Goal: Information Seeking & Learning: Check status

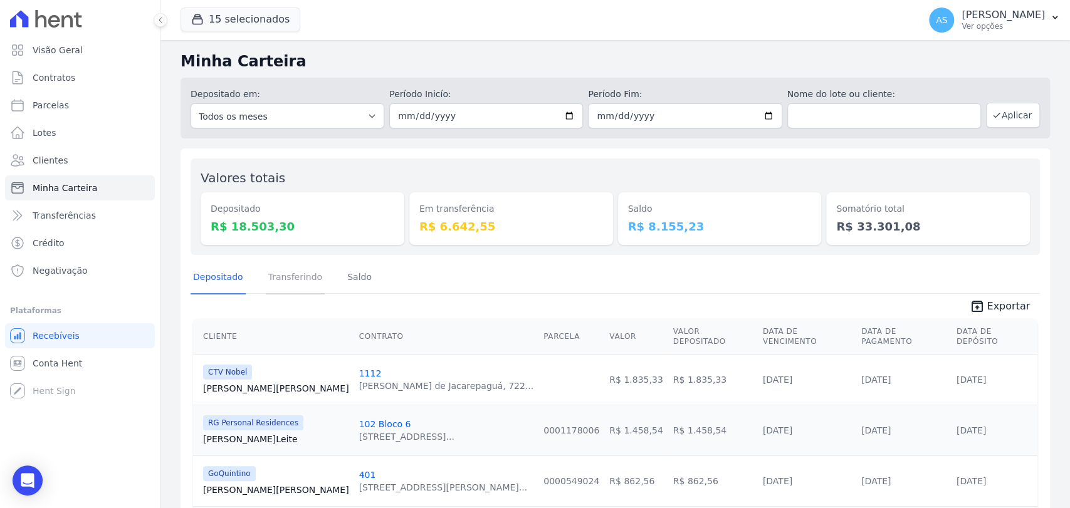
click at [290, 279] on link "Transferindo" at bounding box center [296, 278] width 60 height 33
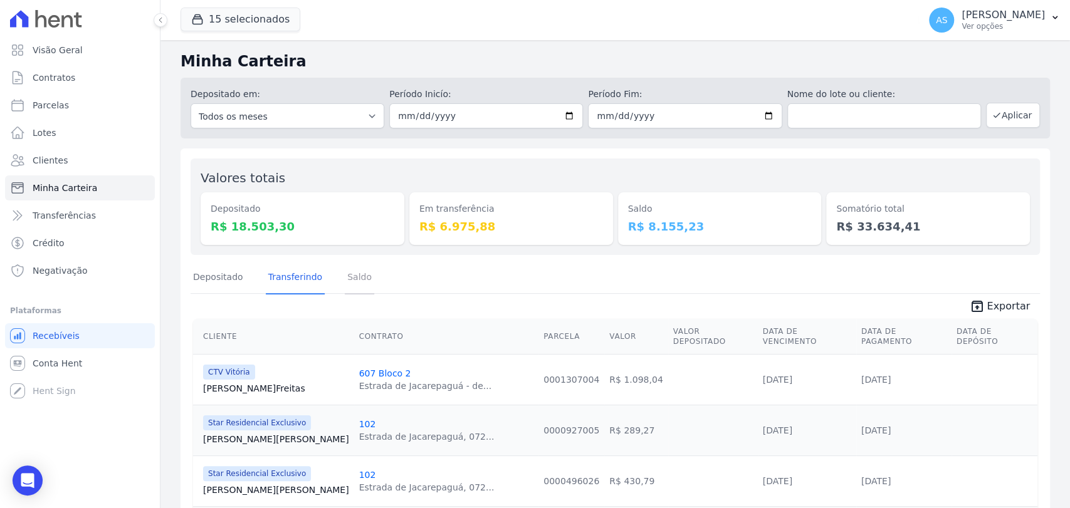
click at [349, 278] on link "Saldo" at bounding box center [359, 278] width 29 height 33
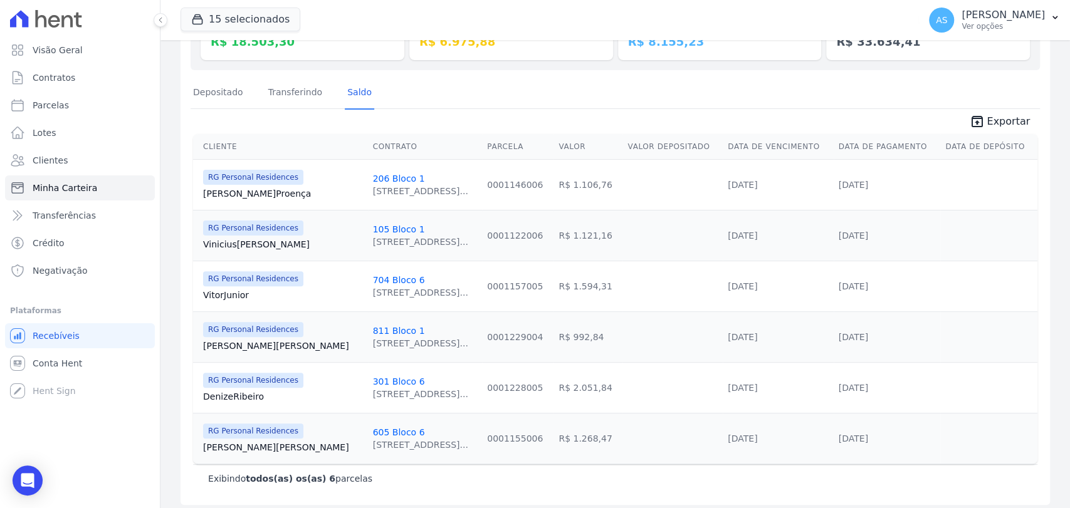
scroll to position [191, 0]
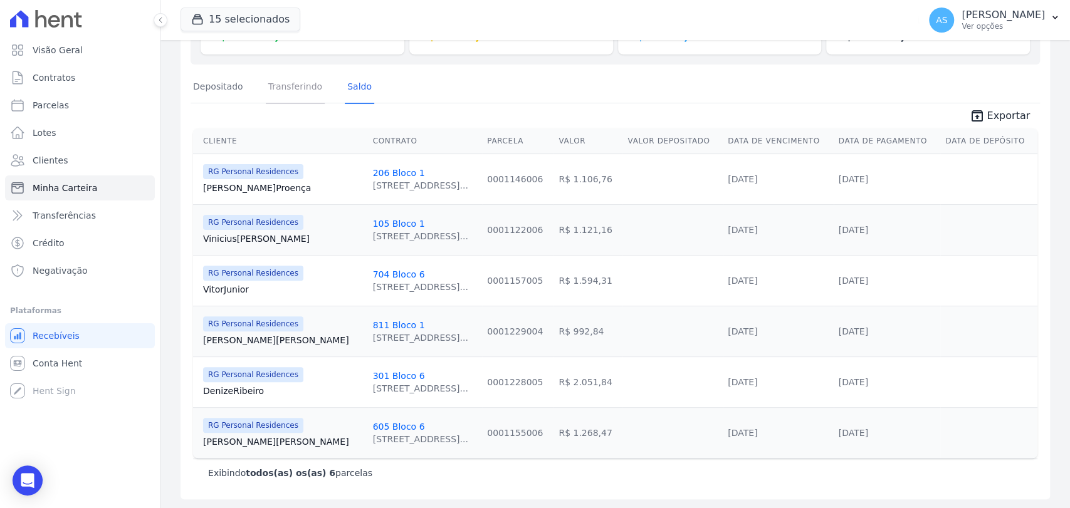
click at [291, 91] on link "Transferindo" at bounding box center [296, 87] width 60 height 33
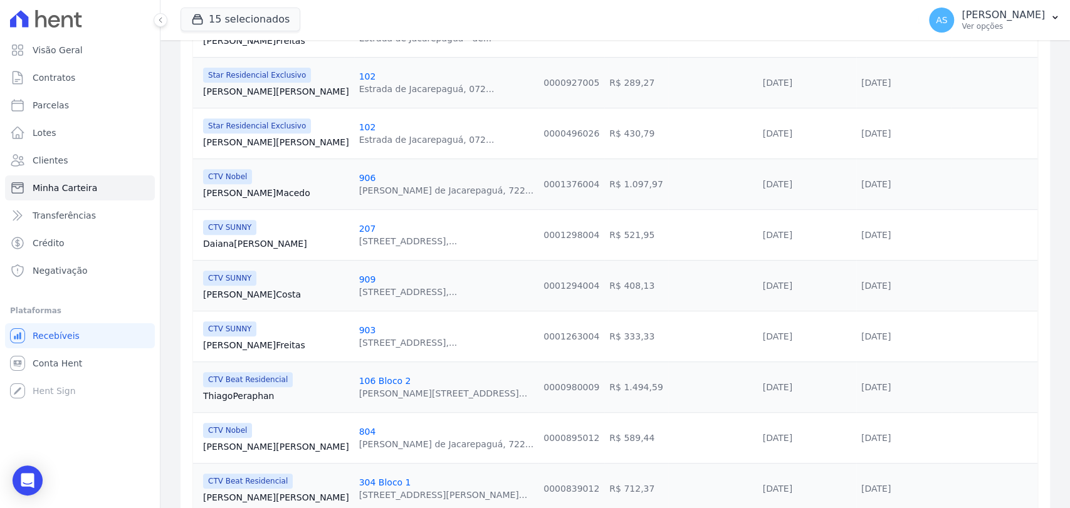
scroll to position [394, 0]
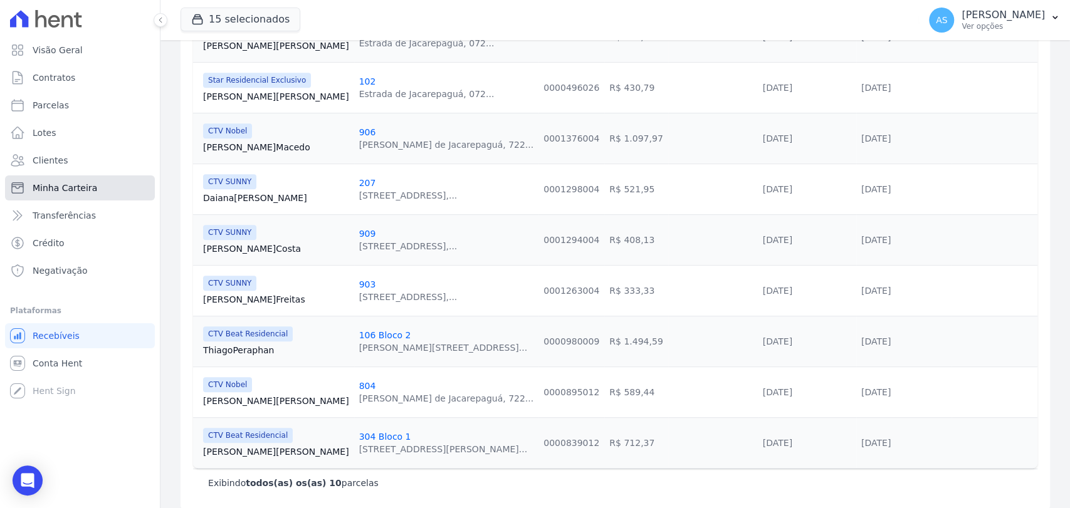
click at [60, 188] on span "Minha Carteira" at bounding box center [65, 188] width 65 height 13
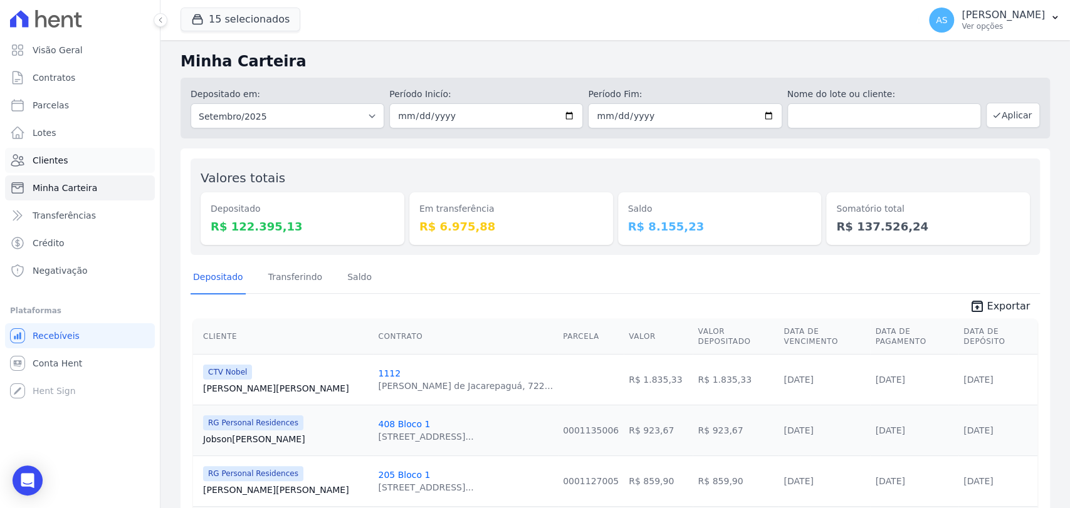
click at [41, 160] on span "Clientes" at bounding box center [50, 160] width 35 height 13
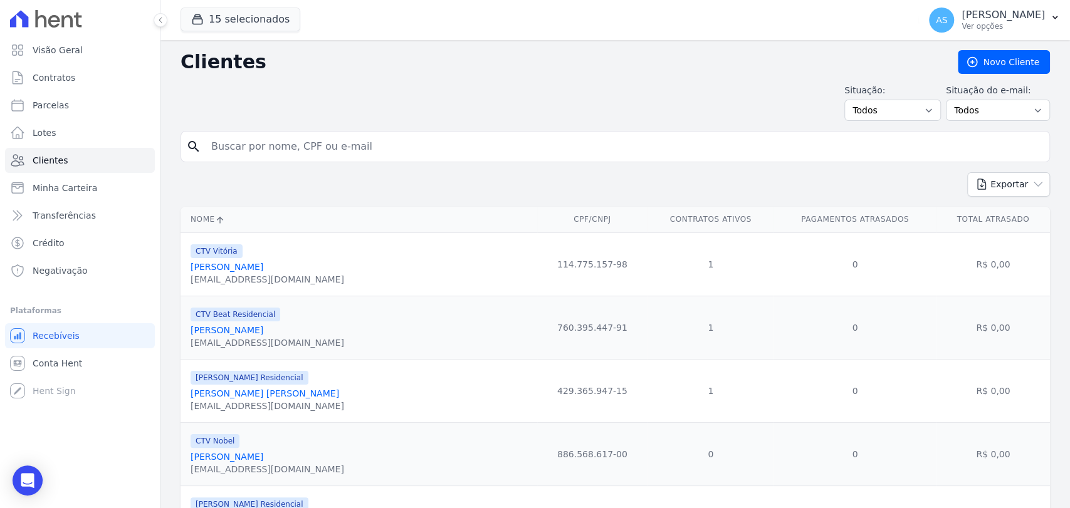
click at [263, 152] on input "search" at bounding box center [624, 146] width 840 height 25
type input "[PERSON_NAME] [PERSON_NAME]"
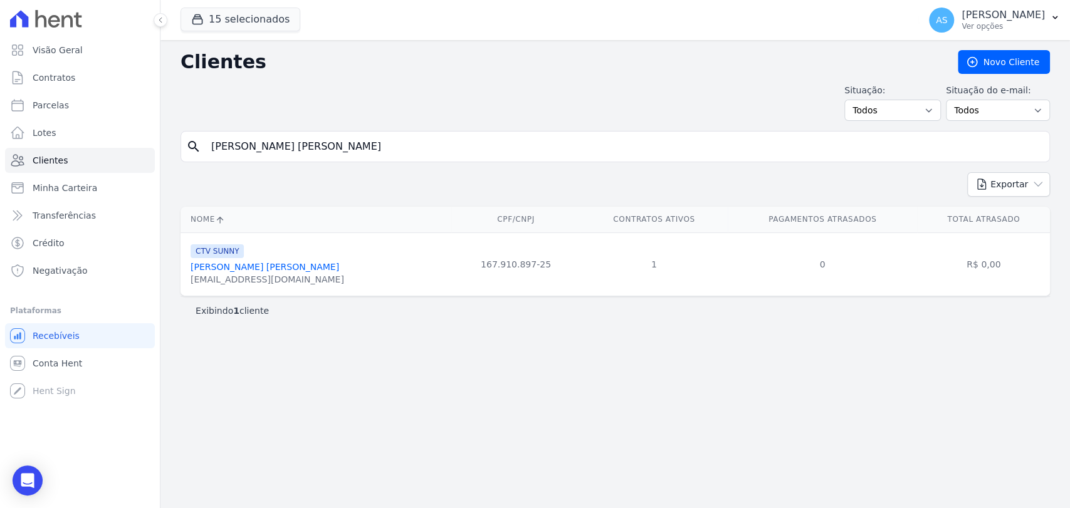
click at [251, 267] on link "[PERSON_NAME] [PERSON_NAME]" at bounding box center [265, 267] width 149 height 10
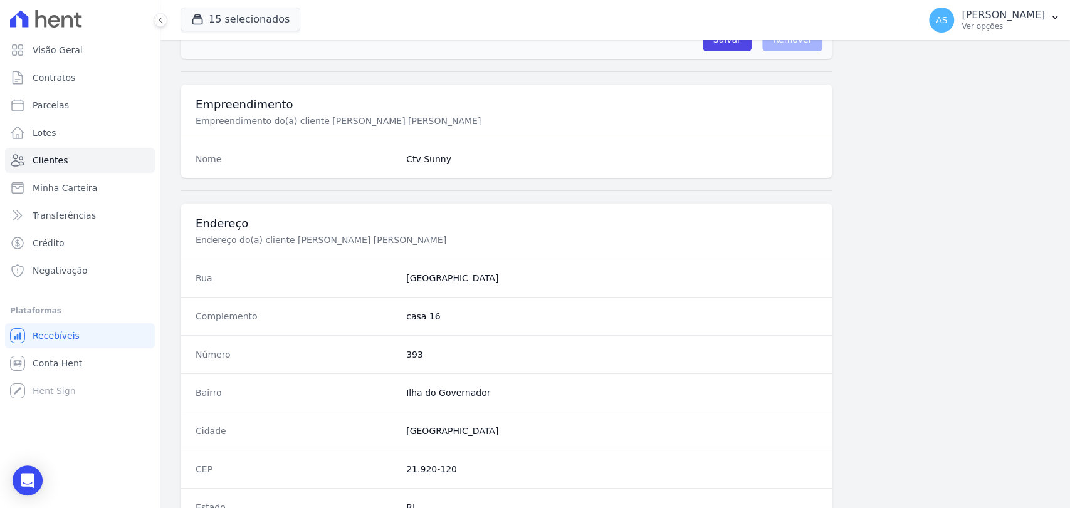
scroll to position [662, 0]
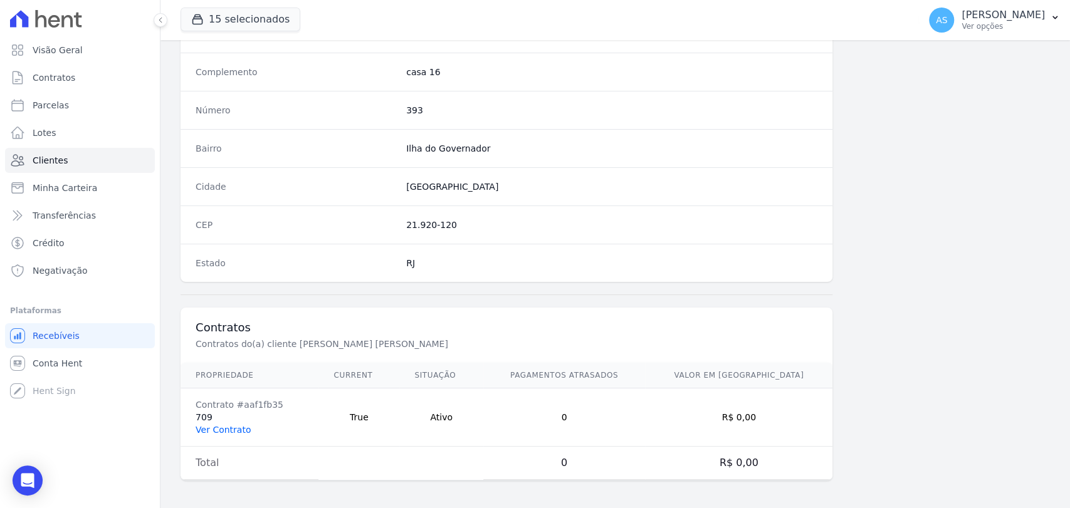
click at [227, 425] on link "Ver Contrato" at bounding box center [223, 430] width 55 height 10
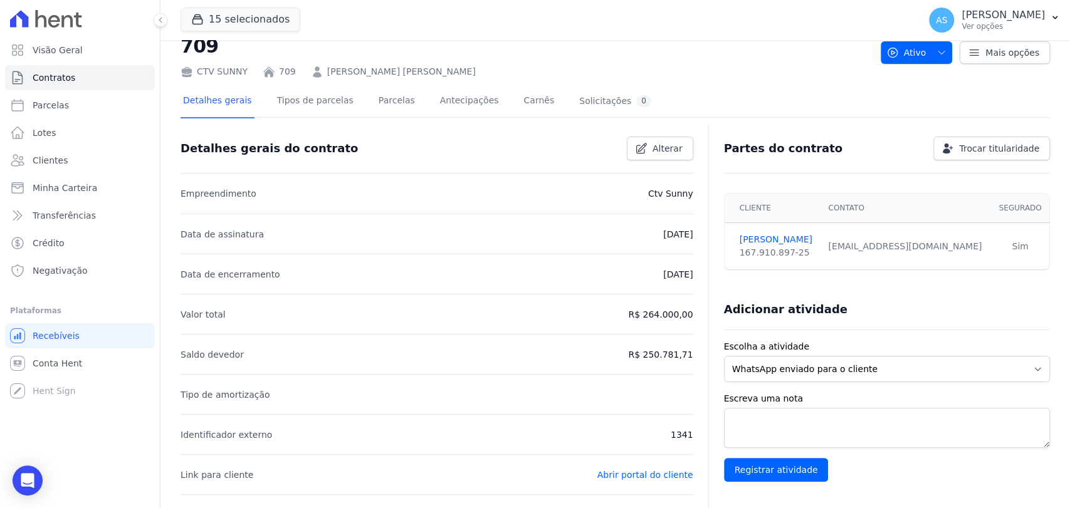
scroll to position [70, 0]
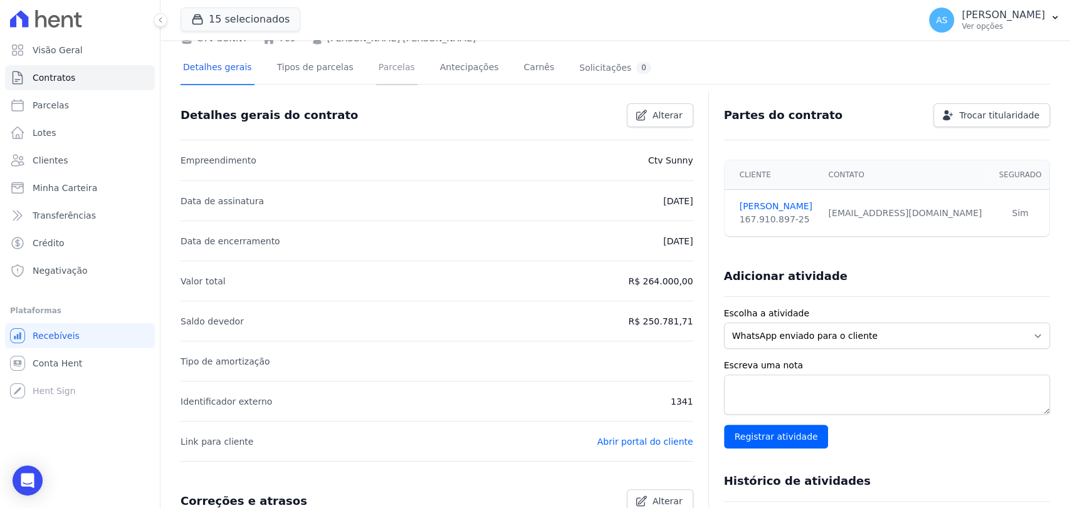
click at [376, 62] on link "Parcelas" at bounding box center [396, 68] width 41 height 33
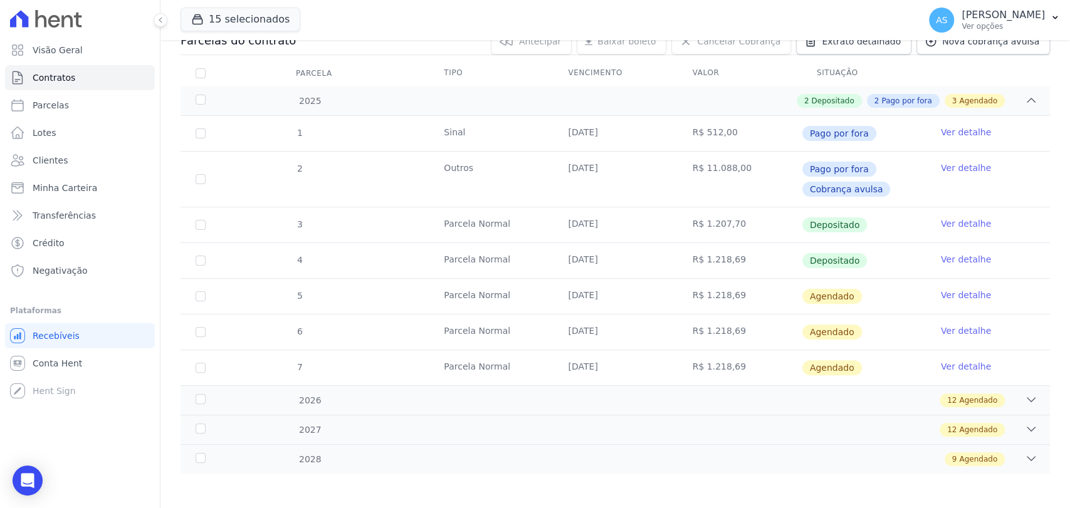
scroll to position [150, 0]
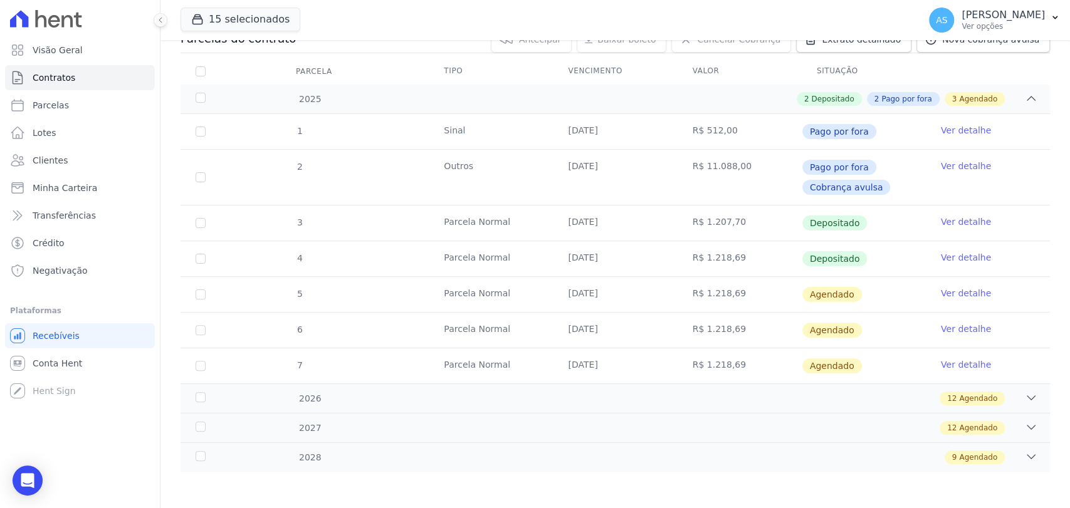
click at [941, 253] on link "Ver detalhe" at bounding box center [966, 257] width 50 height 13
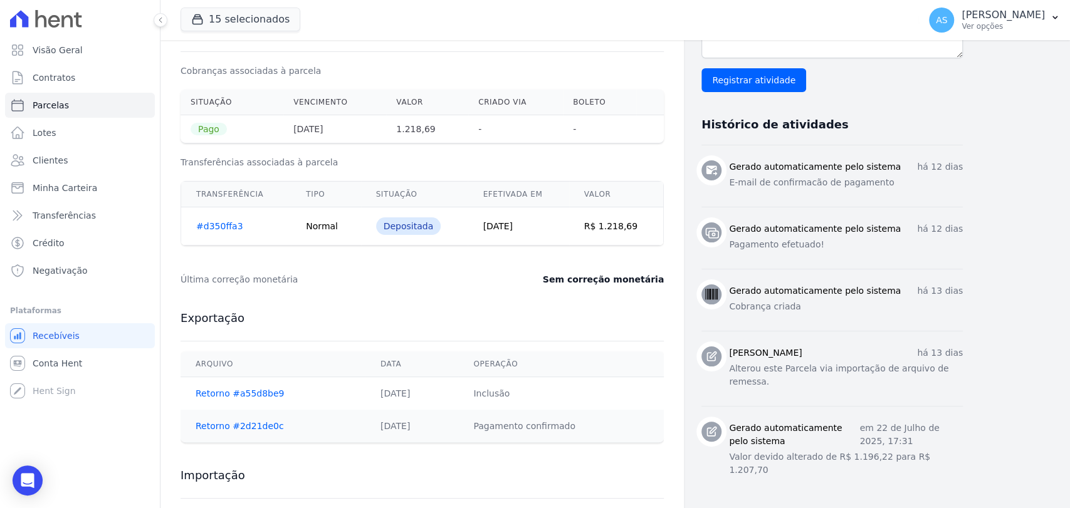
scroll to position [496, 0]
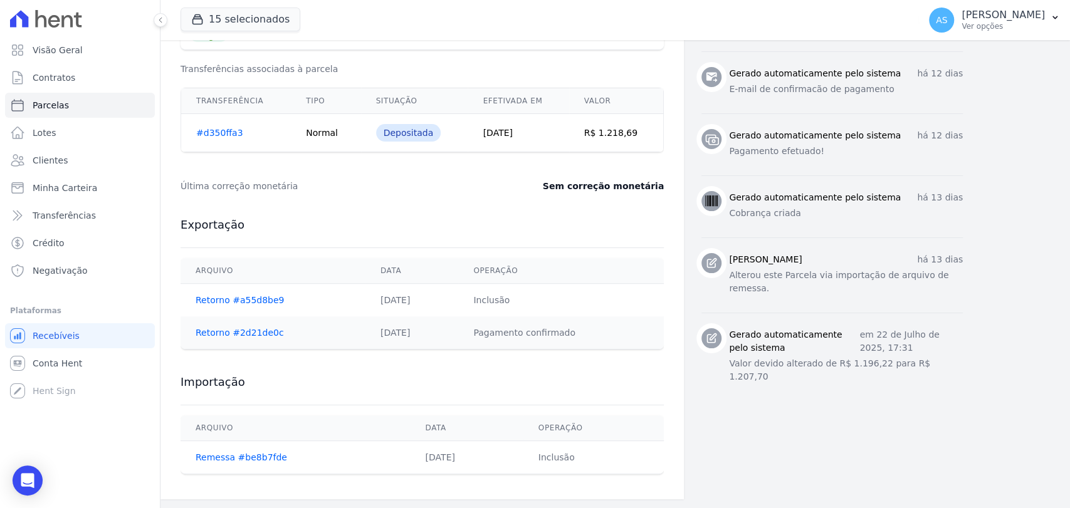
click at [220, 130] on link "#d350ffa3" at bounding box center [219, 133] width 46 height 10
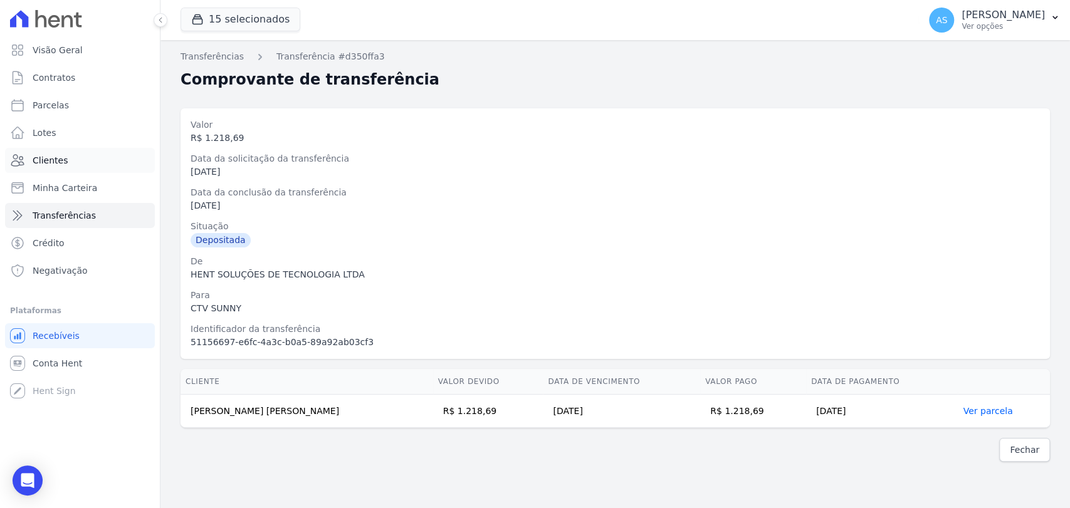
click at [51, 162] on span "Clientes" at bounding box center [50, 160] width 35 height 13
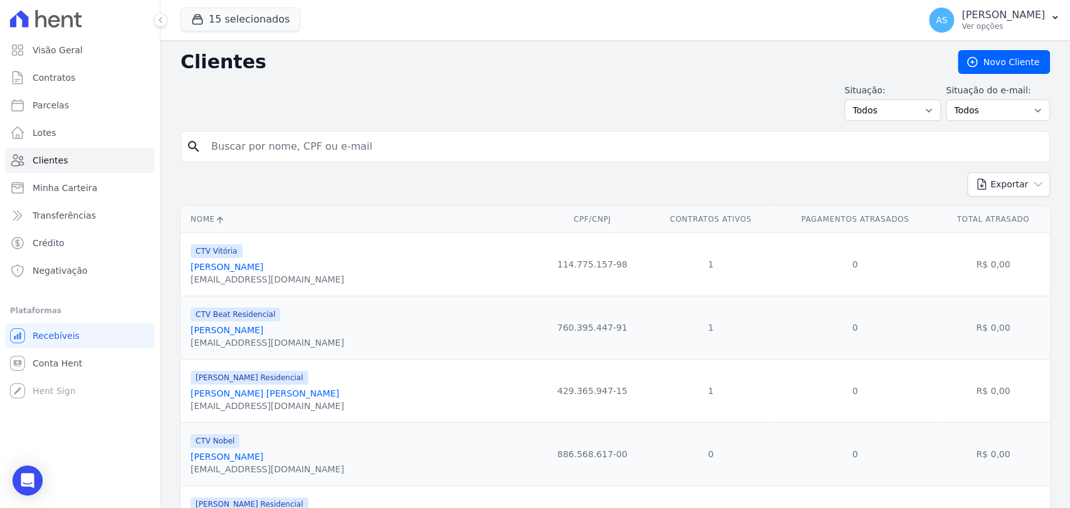
click at [236, 147] on input "search" at bounding box center [624, 146] width 840 height 25
type input "[PERSON_NAME] de [PERSON_NAME]"
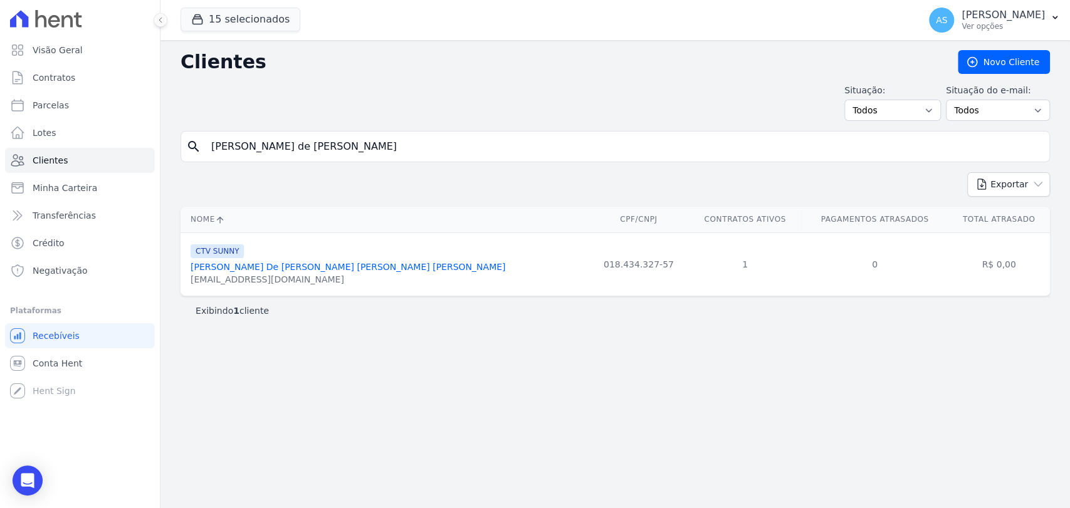
click at [291, 269] on link "[PERSON_NAME] De [PERSON_NAME] [PERSON_NAME] [PERSON_NAME]" at bounding box center [348, 267] width 315 height 10
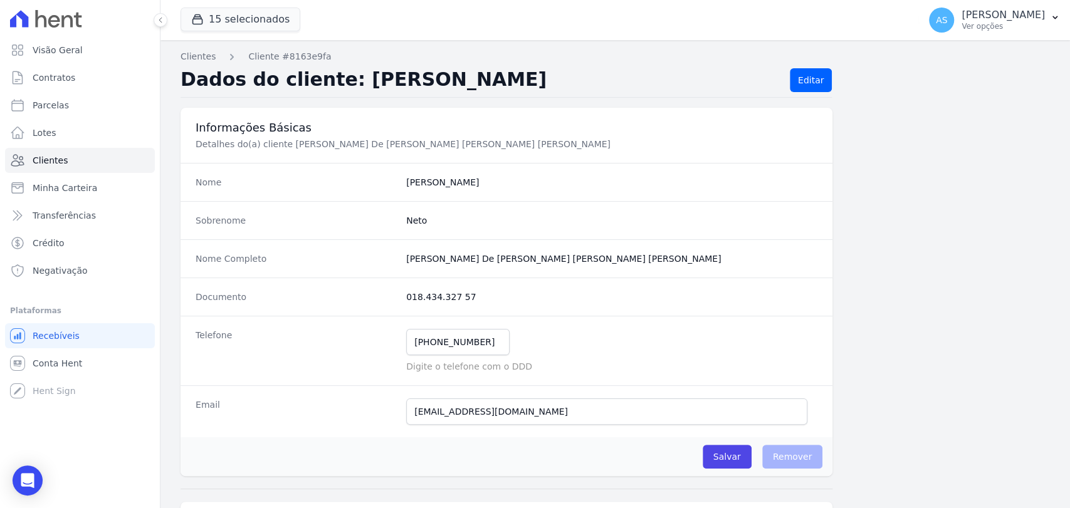
drag, startPoint x: 579, startPoint y: 261, endPoint x: 372, endPoint y: 277, distance: 207.4
click at [372, 277] on dl "Nome [PERSON_NAME] Sobrenome Neto Nome Completo [PERSON_NAME] De [PERSON_NAME] …" at bounding box center [506, 300] width 652 height 274
click at [406, 262] on completo "[PERSON_NAME] De [PERSON_NAME] [PERSON_NAME] [PERSON_NAME]" at bounding box center [611, 259] width 411 height 13
drag, startPoint x: 401, startPoint y: 259, endPoint x: 571, endPoint y: 266, distance: 170.0
click at [571, 266] on div "Nome Completo [PERSON_NAME] De [PERSON_NAME] [PERSON_NAME] [PERSON_NAME]" at bounding box center [506, 258] width 652 height 38
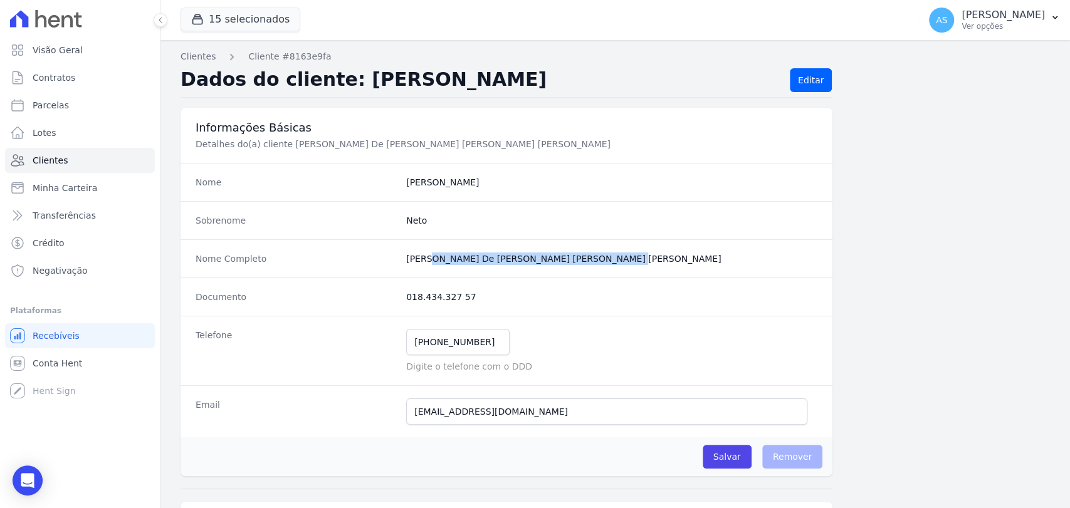
copy completo "[PERSON_NAME] De [PERSON_NAME] [PERSON_NAME] [PERSON_NAME]"
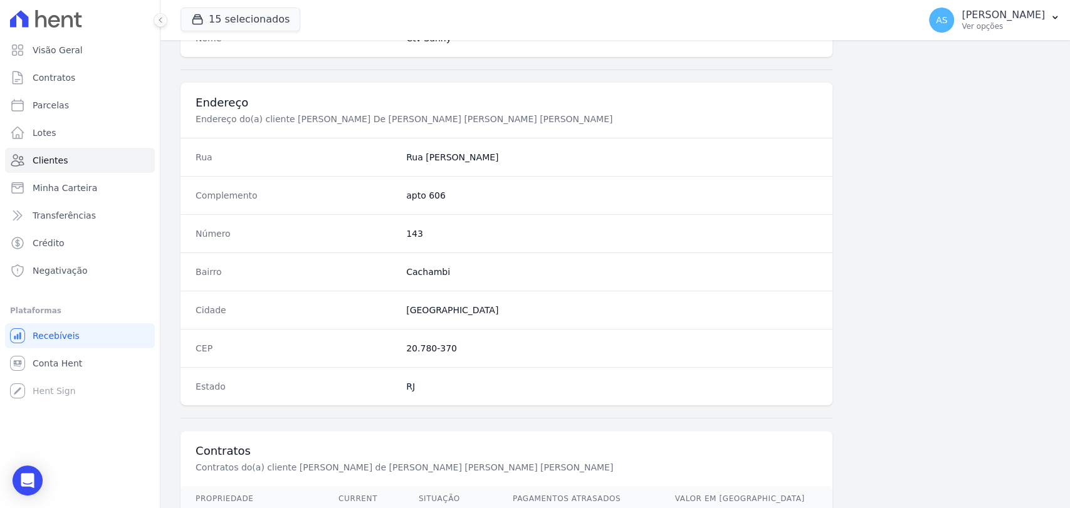
scroll to position [662, 0]
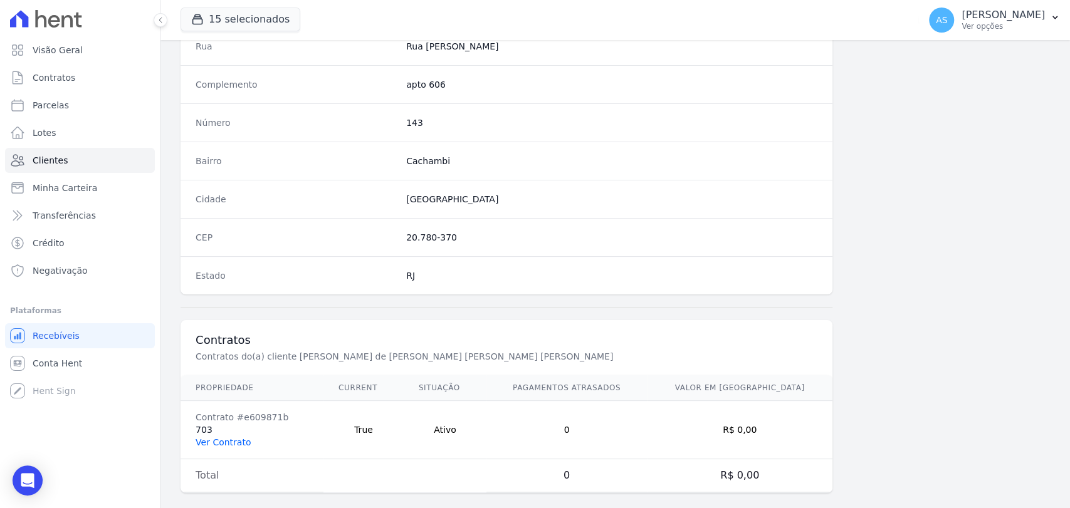
click at [219, 437] on link "Ver Contrato" at bounding box center [223, 442] width 55 height 10
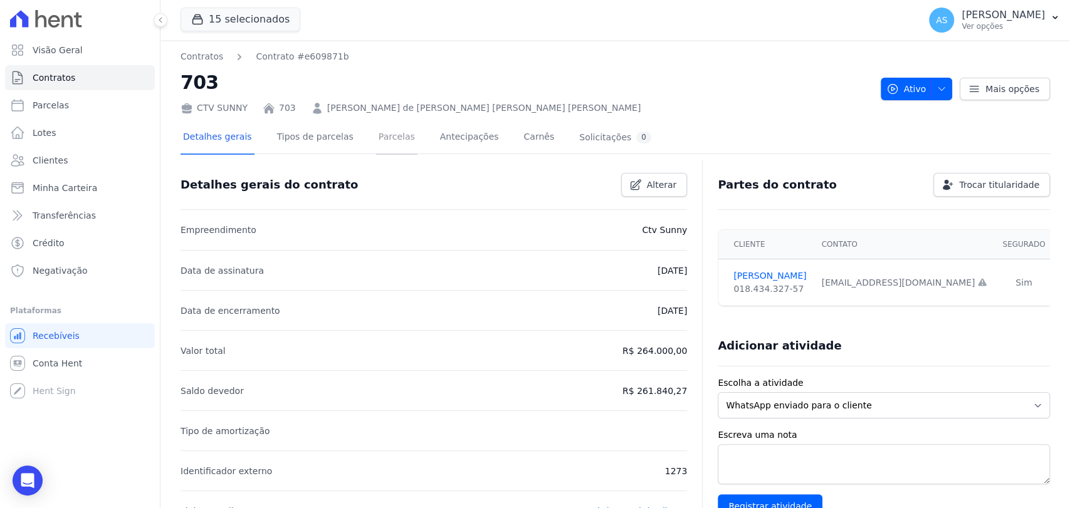
click at [391, 142] on link "Parcelas" at bounding box center [396, 138] width 41 height 33
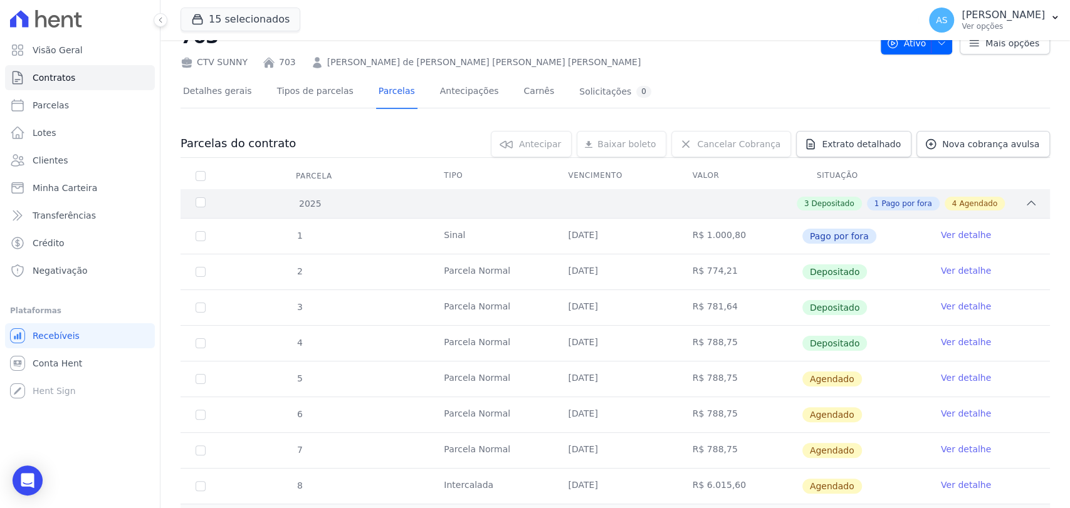
scroll to position [139, 0]
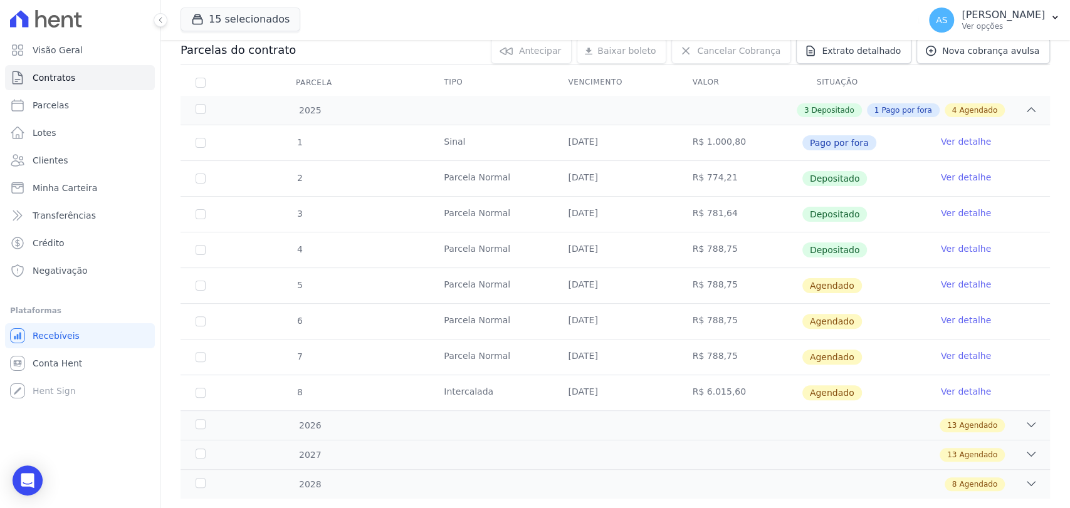
click at [943, 245] on link "Ver detalhe" at bounding box center [966, 249] width 50 height 13
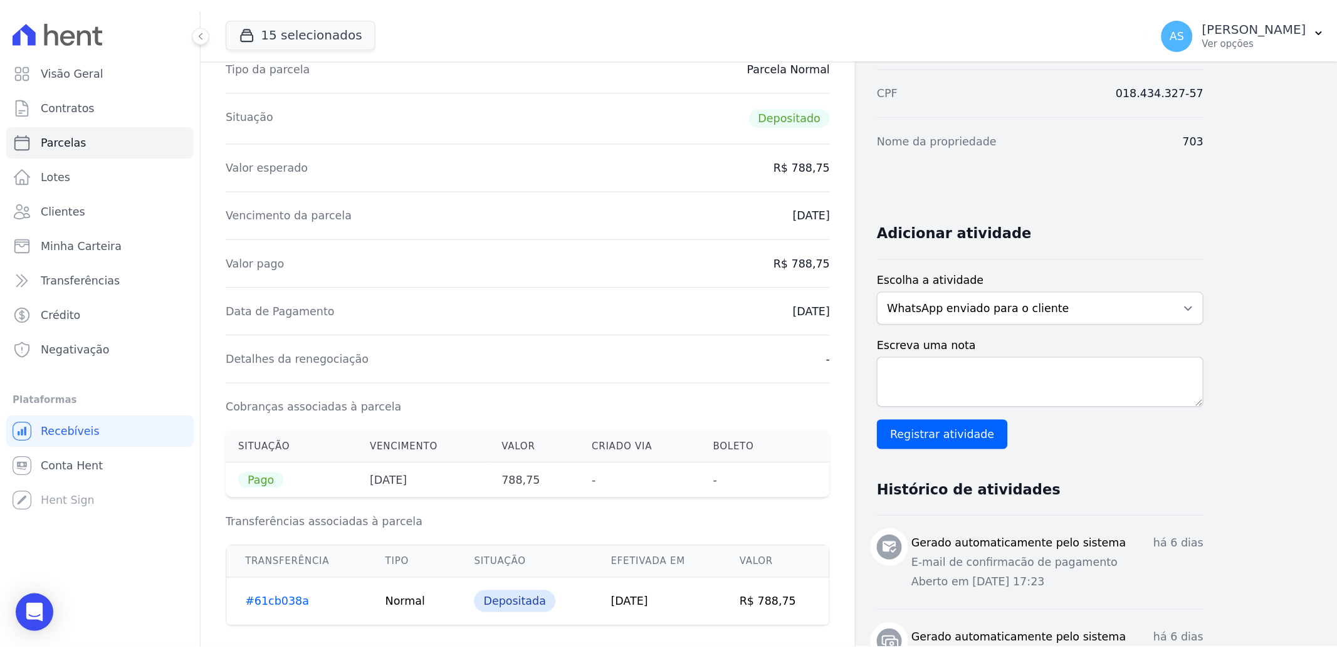
scroll to position [209, 0]
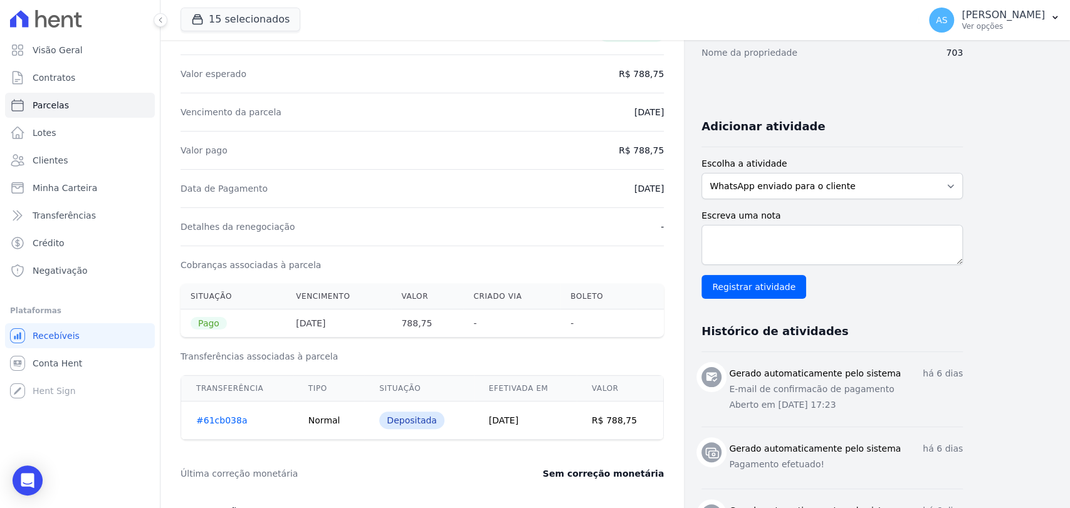
click at [209, 418] on link "#61cb038a" at bounding box center [221, 421] width 51 height 10
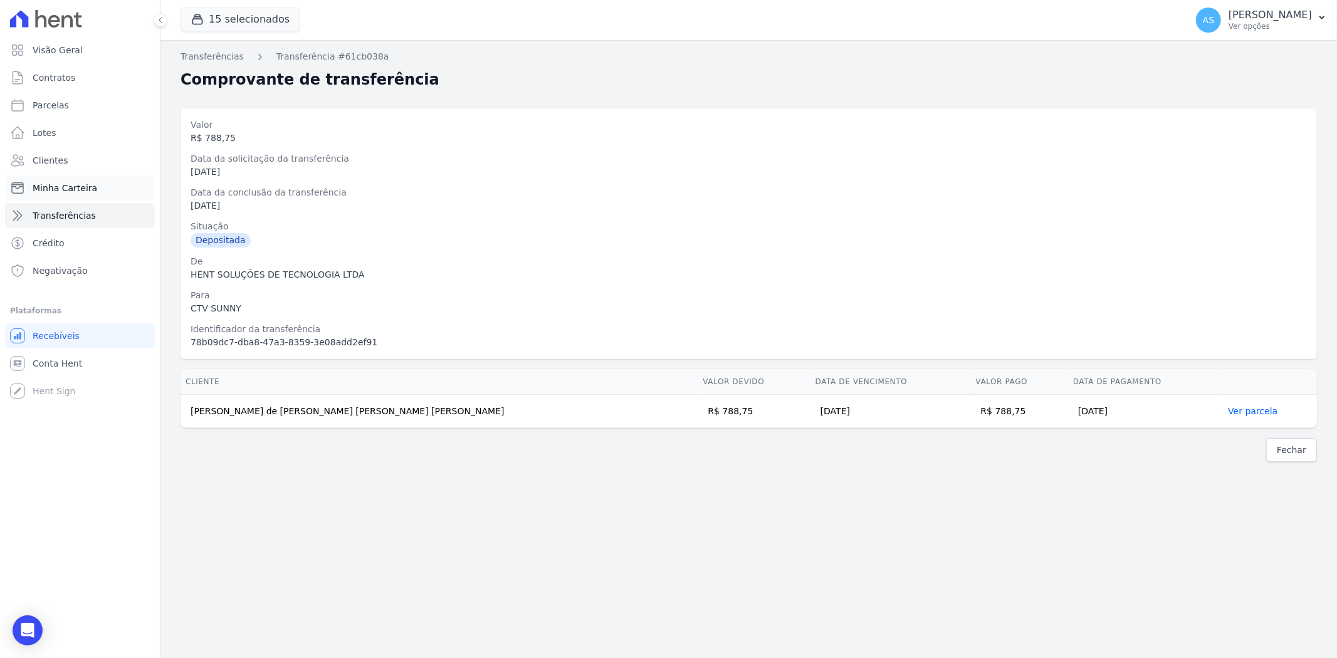
click at [46, 185] on span "Minha Carteira" at bounding box center [65, 188] width 65 height 13
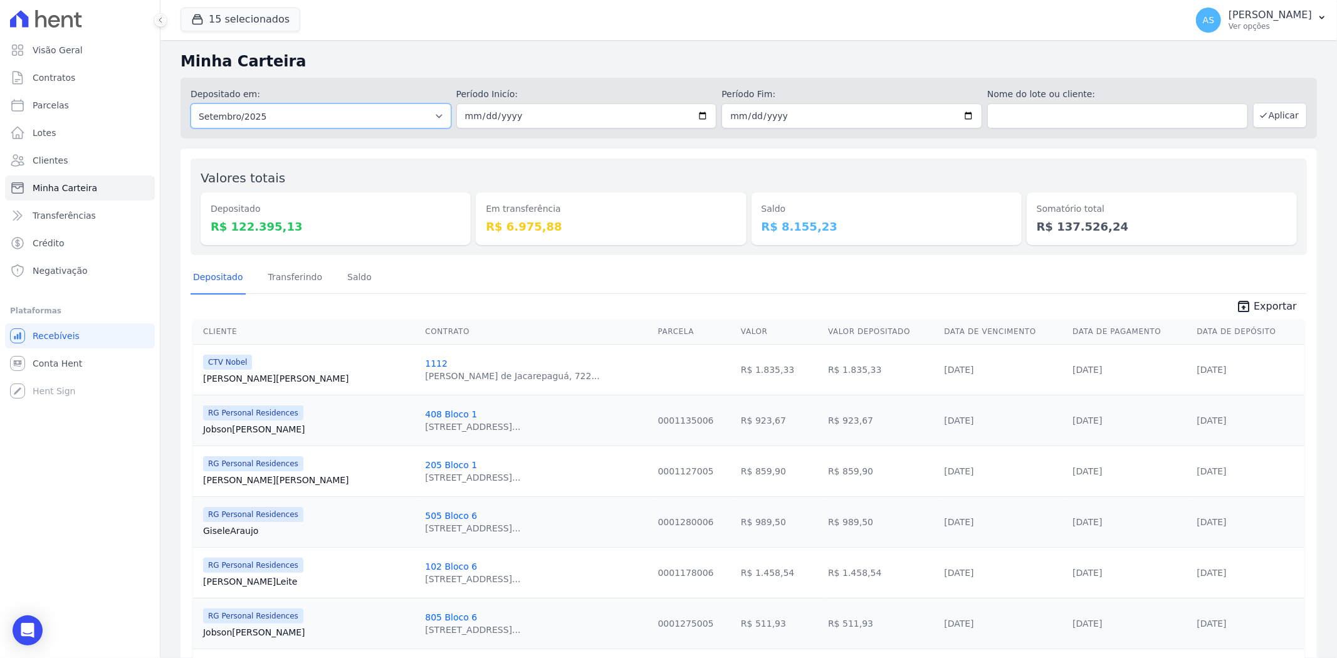
click at [435, 115] on select "Todos os meses Fevereiro/2022 Março/2022 Abril/2022 Maio/2022 Junho/2022 Julho/…" at bounding box center [321, 115] width 261 height 25
select select "08/2025"
click at [191, 103] on select "Todos os meses Fevereiro/2022 Março/2022 Abril/2022 Maio/2022 Junho/2022 Julho/…" at bounding box center [321, 115] width 261 height 25
click at [498, 128] on div "Depositado em: Todos os meses Fevereiro/2022 Março/2022 Abril/2022 Maio/2022 Ju…" at bounding box center [748, 108] width 1136 height 61
click at [481, 119] on input "date" at bounding box center [586, 115] width 261 height 25
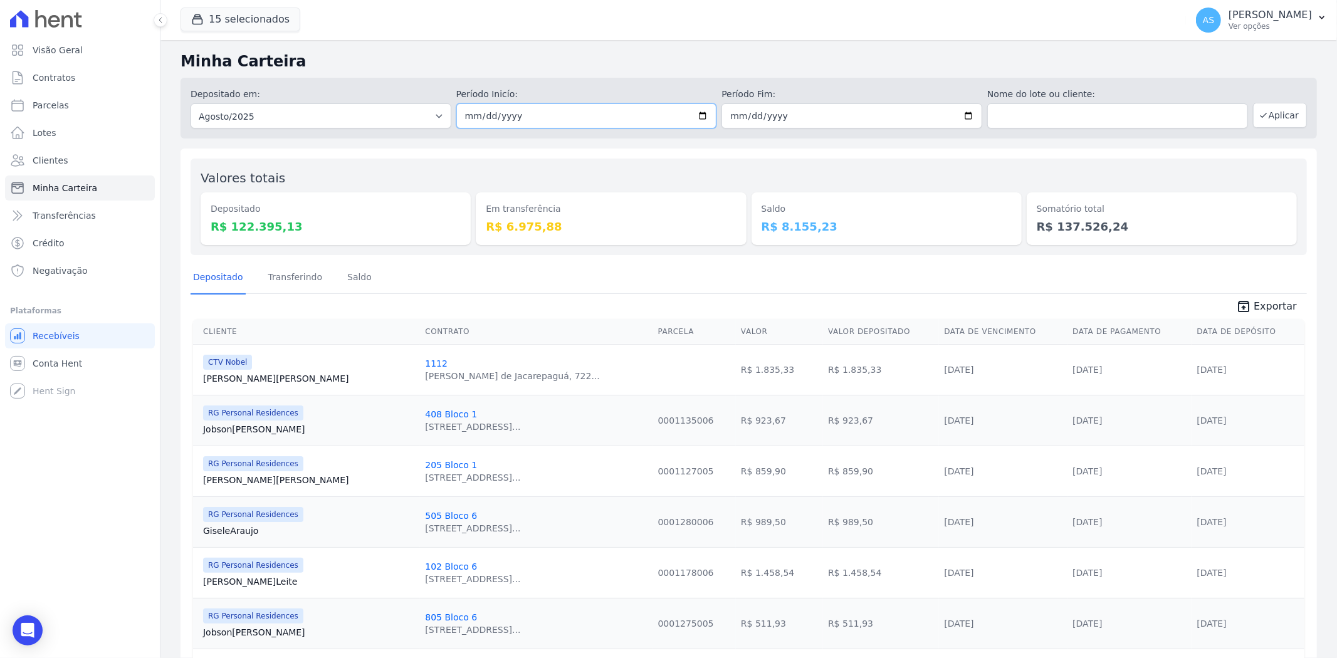
click at [462, 117] on input "date" at bounding box center [586, 115] width 261 height 25
type input "275760-08-01"
type input "[DATE]"
click at [748, 118] on input "date" at bounding box center [851, 115] width 261 height 25
click at [721, 117] on input "date" at bounding box center [851, 115] width 261 height 25
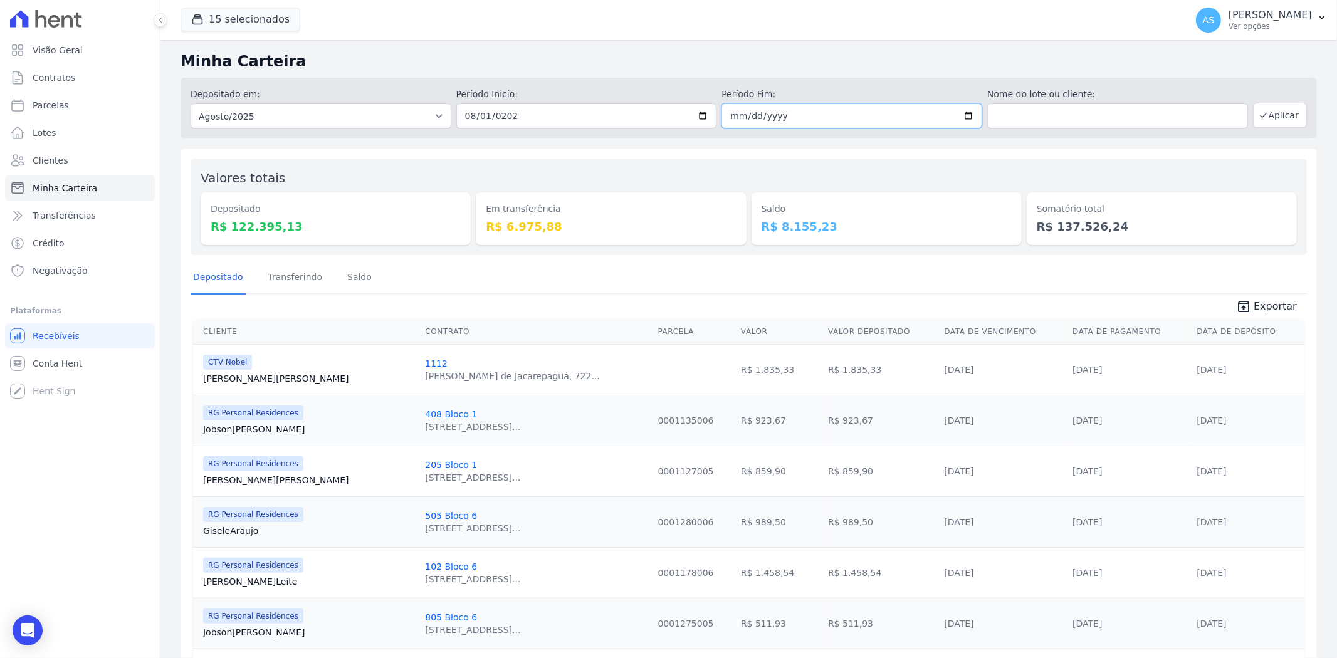
click at [727, 117] on input "date" at bounding box center [851, 115] width 261 height 25
type input "[DATE]"
click at [1069, 115] on button "Aplicar" at bounding box center [1280, 115] width 54 height 25
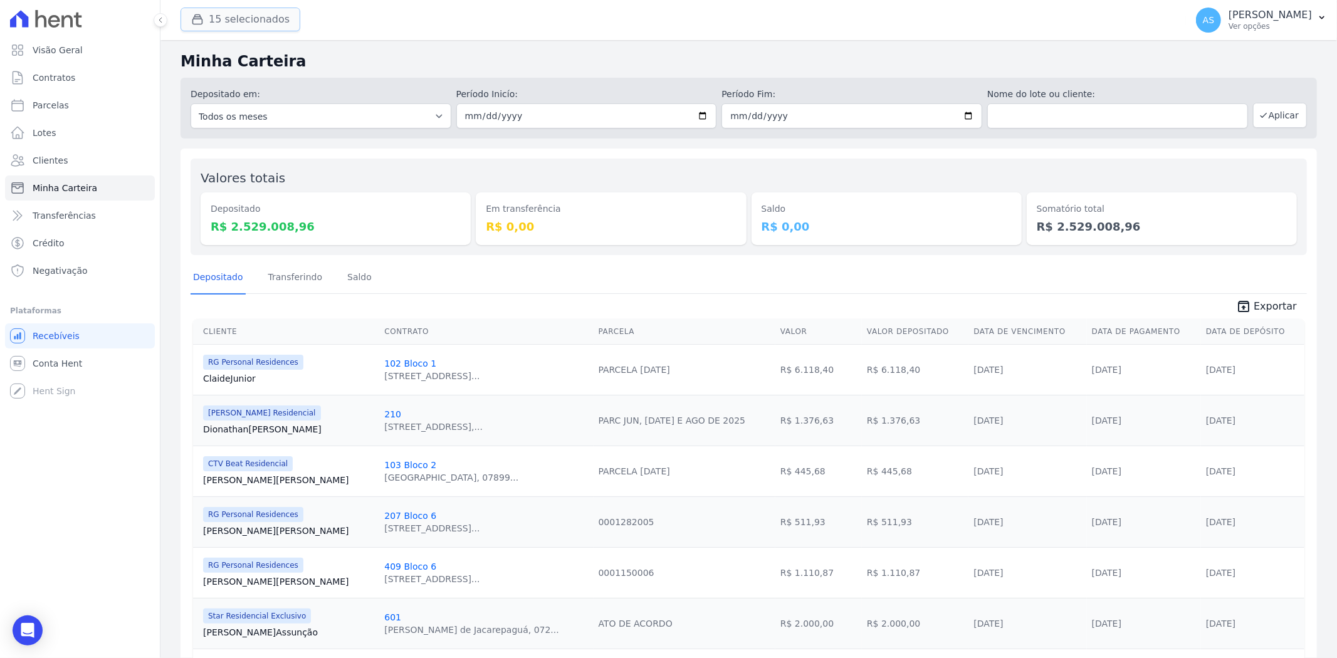
click at [243, 23] on button "15 selecionados" at bounding box center [240, 20] width 120 height 24
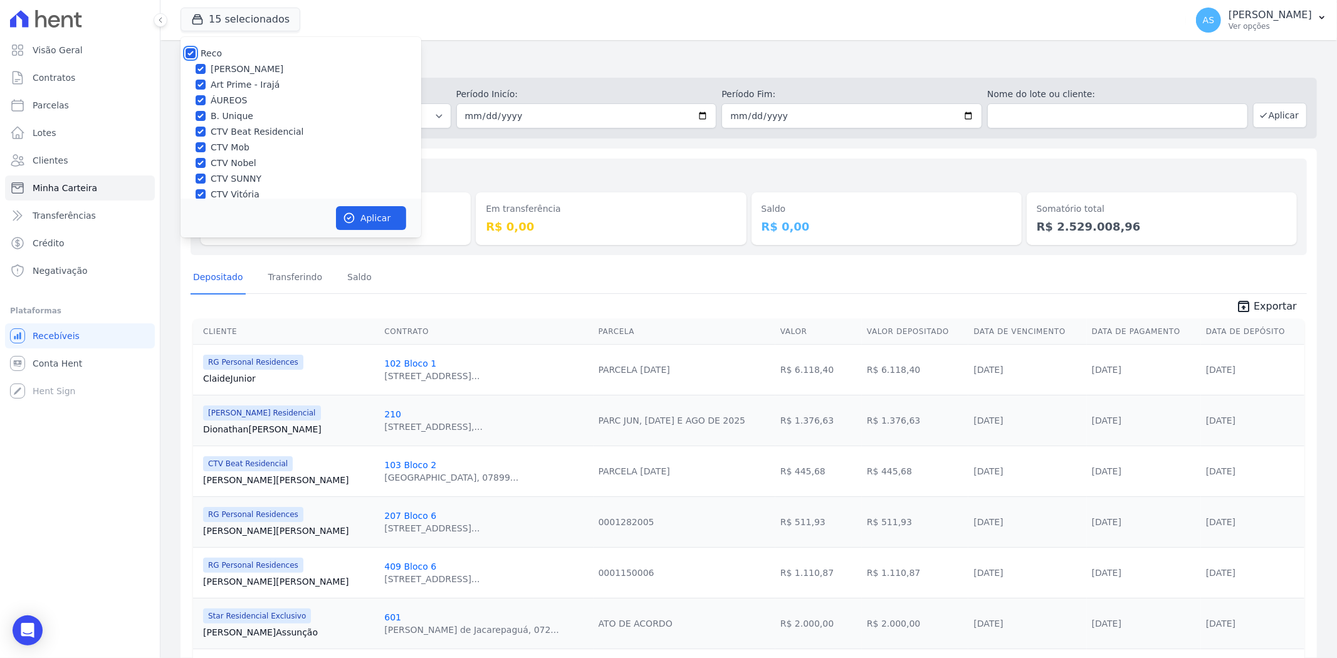
click at [188, 52] on input "Reco" at bounding box center [191, 53] width 10 height 10
checkbox input "false"
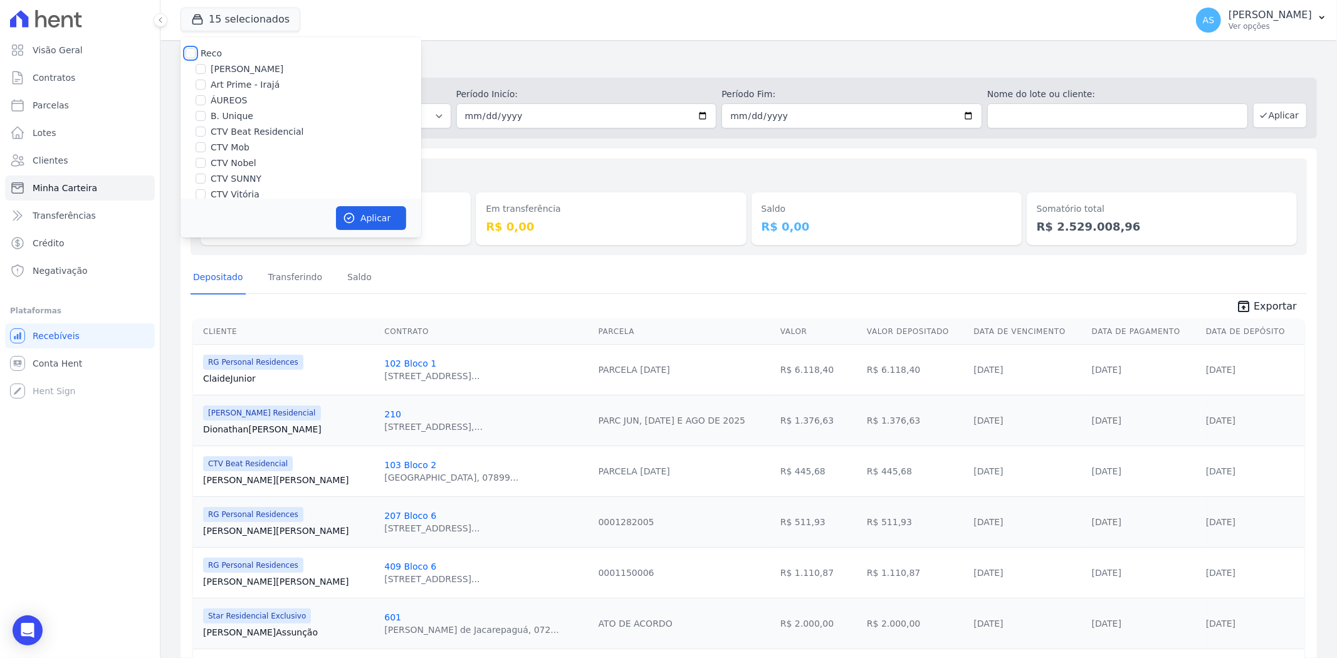
checkbox input "false"
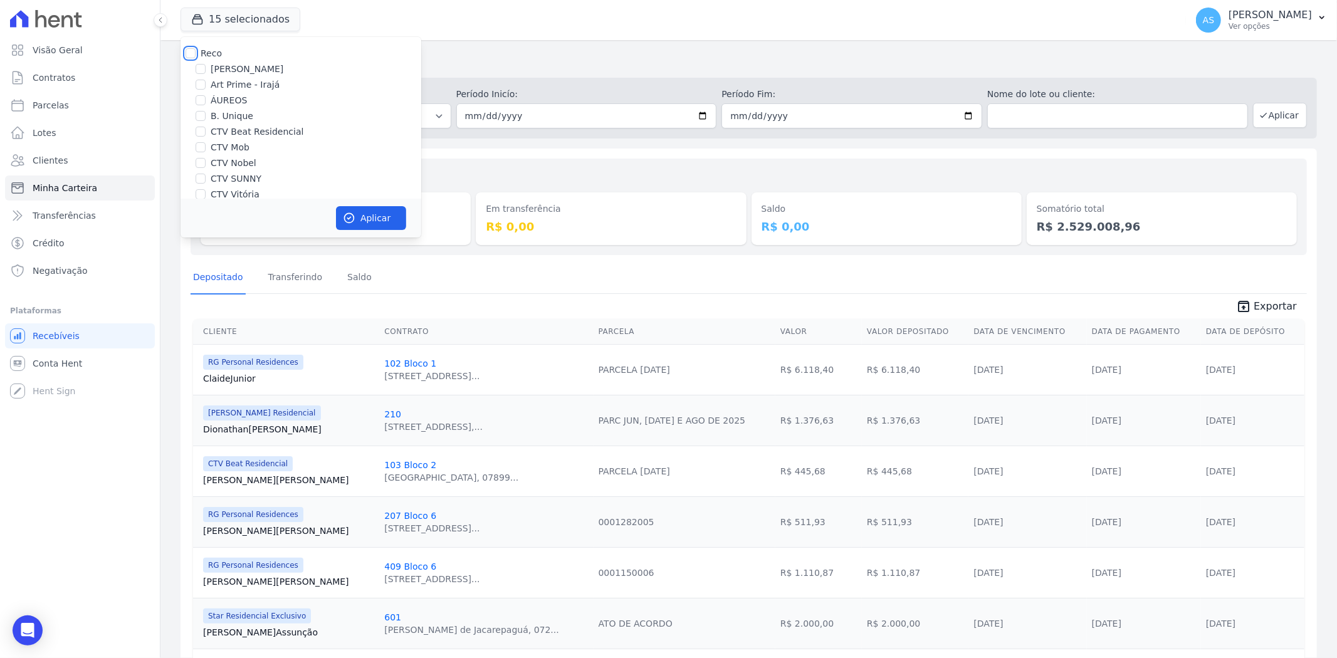
checkbox input "false"
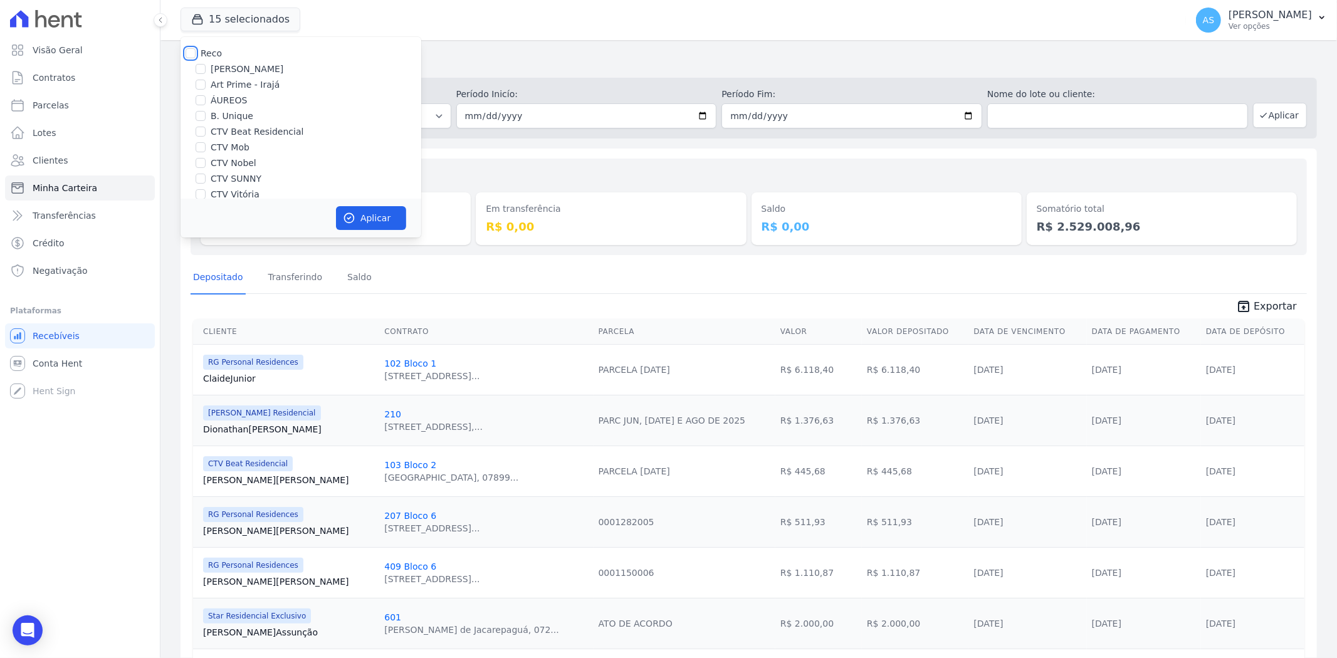
checkbox input "false"
click at [243, 177] on label "CTV SUNNY" at bounding box center [236, 178] width 51 height 13
click at [206, 177] on input "CTV SUNNY" at bounding box center [201, 179] width 10 height 10
checkbox input "true"
click at [353, 217] on icon "button" at bounding box center [349, 218] width 9 height 9
